Goal: Find specific page/section: Find specific page/section

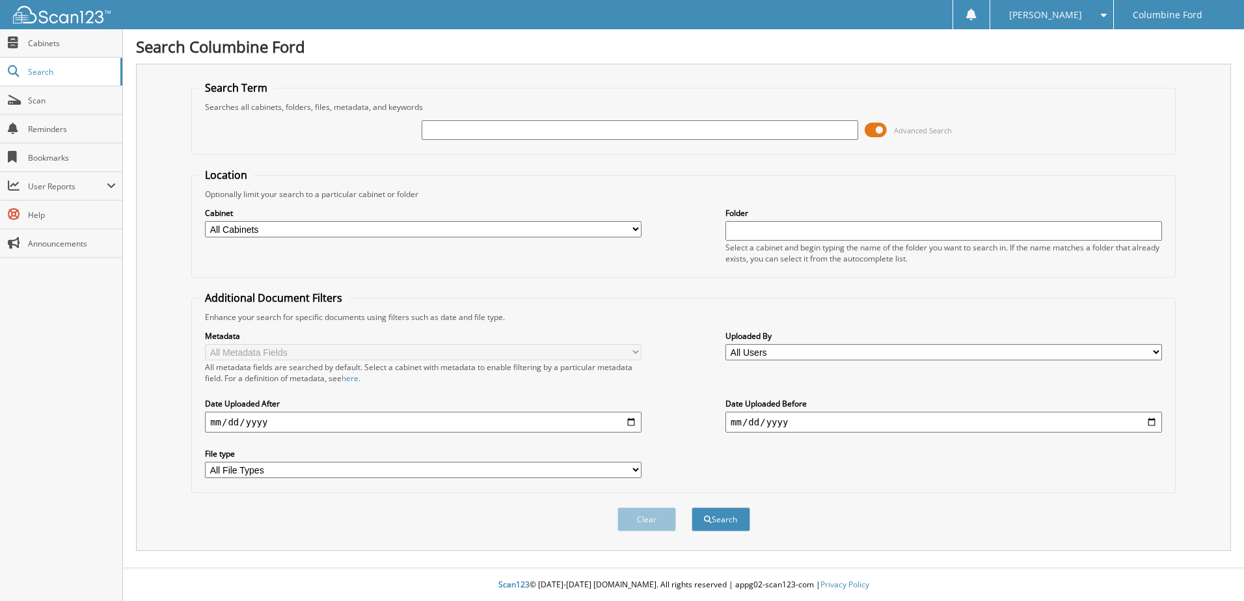
type input "F"
type input "E1031"
click at [692, 508] on button "Search" at bounding box center [721, 520] width 59 height 24
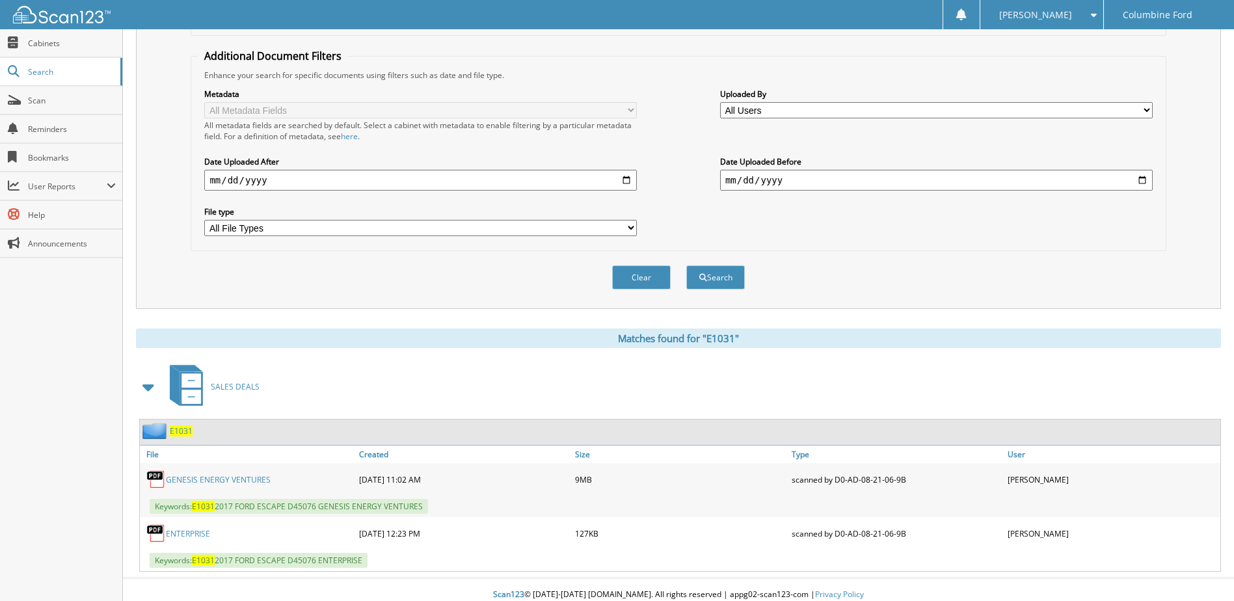
scroll to position [252, 0]
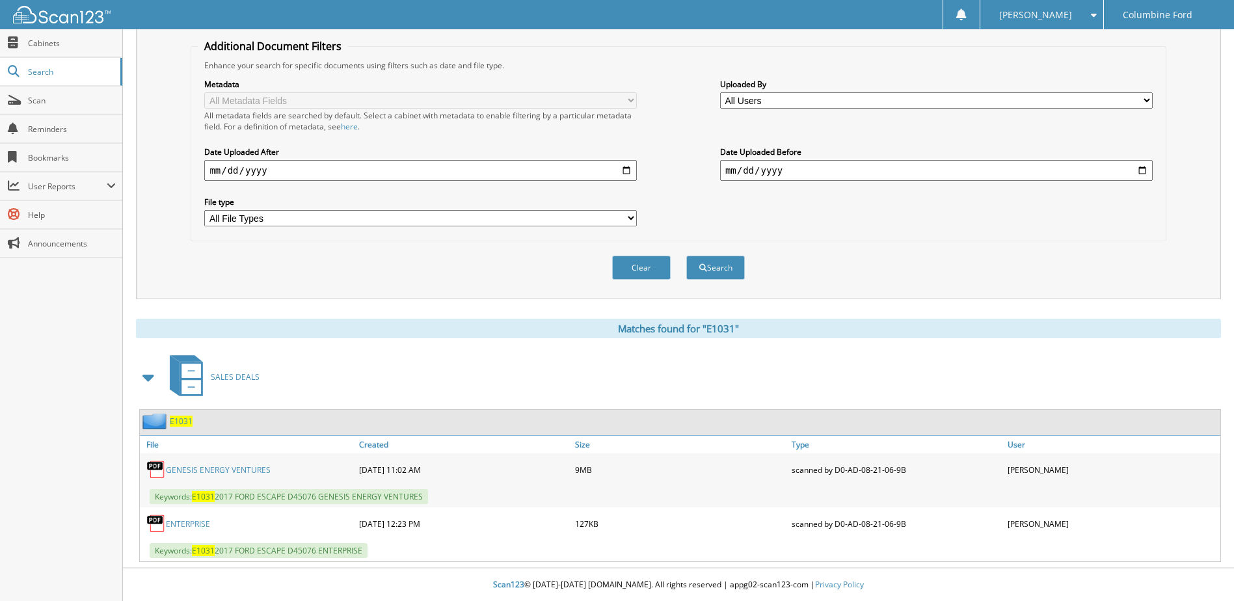
click at [211, 472] on link "GENESIS ENERGY VENTURES" at bounding box center [218, 470] width 105 height 11
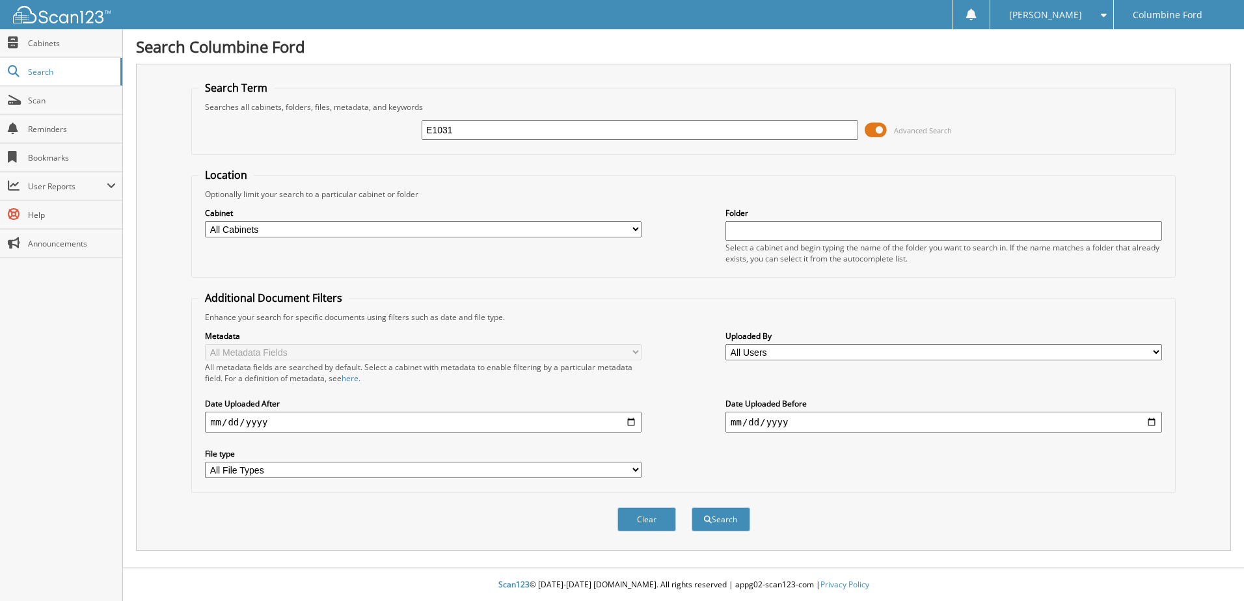
type input "E1031"
click at [692, 508] on button "Search" at bounding box center [721, 520] width 59 height 24
